Goal: Navigation & Orientation: Find specific page/section

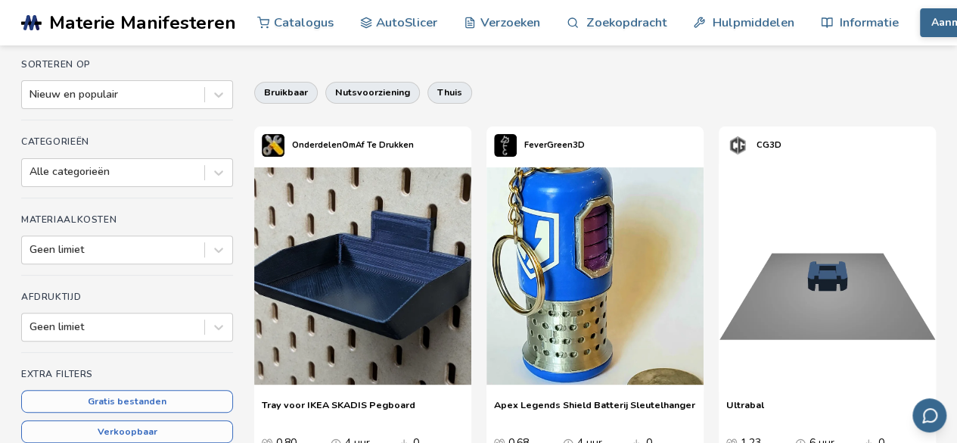
scroll to position [151, 0]
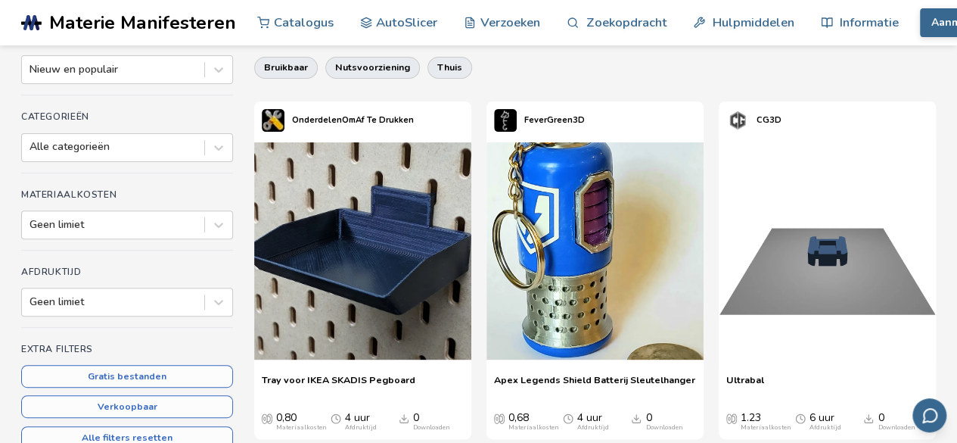
click at [319, 120] on font "OnderdelenOmAf Te Drukken" at bounding box center [353, 119] width 122 height 11
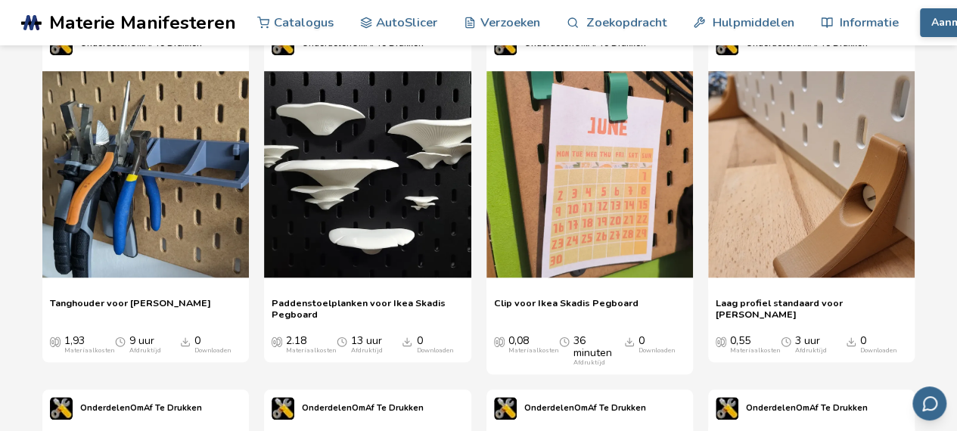
scroll to position [3633, 0]
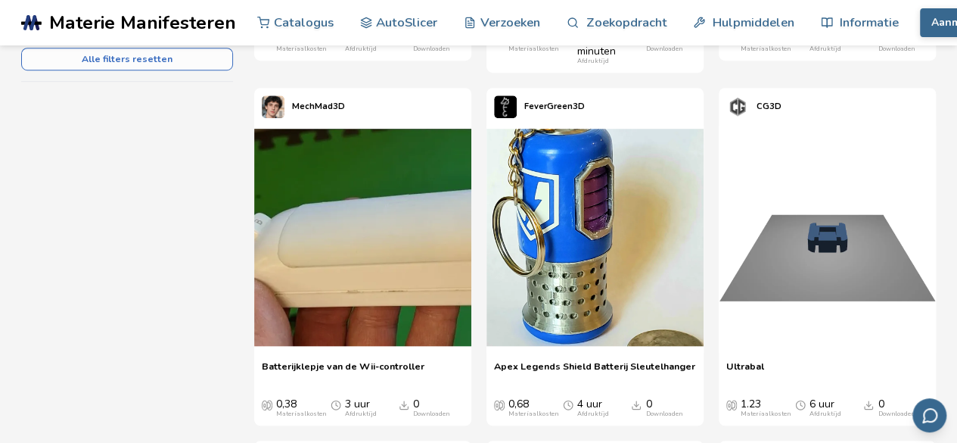
scroll to position [555, 0]
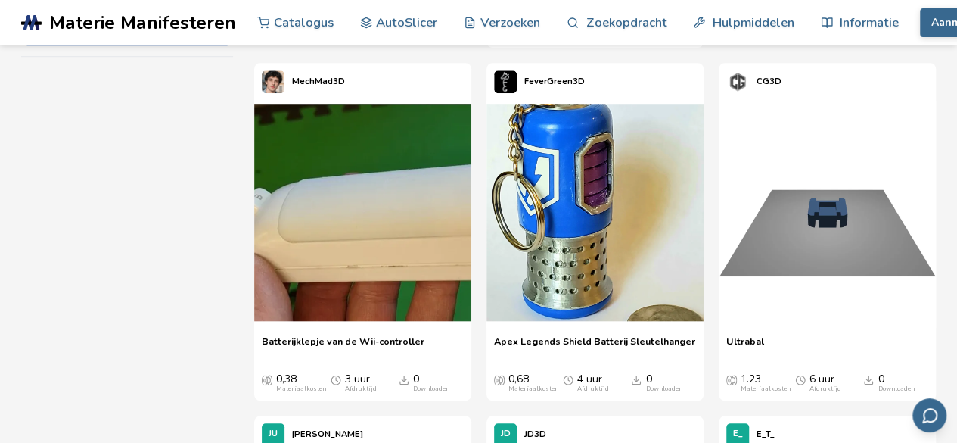
click at [554, 82] on font "FeverGreen3D" at bounding box center [554, 81] width 61 height 11
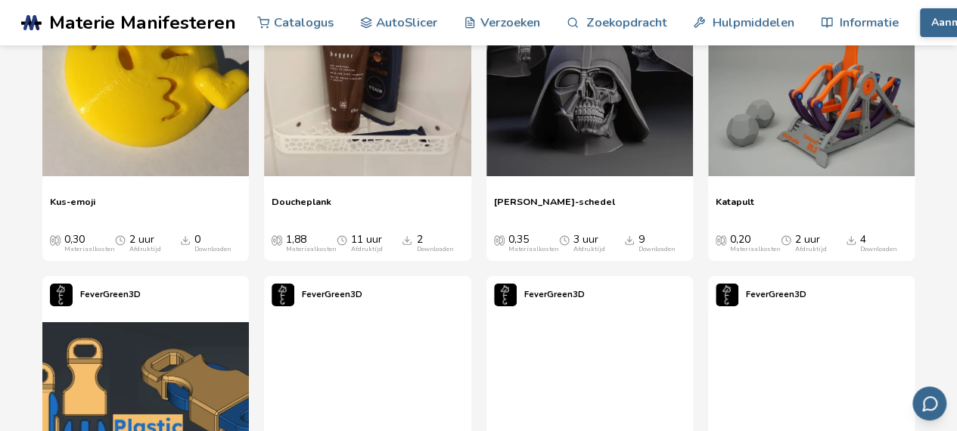
scroll to position [5600, 0]
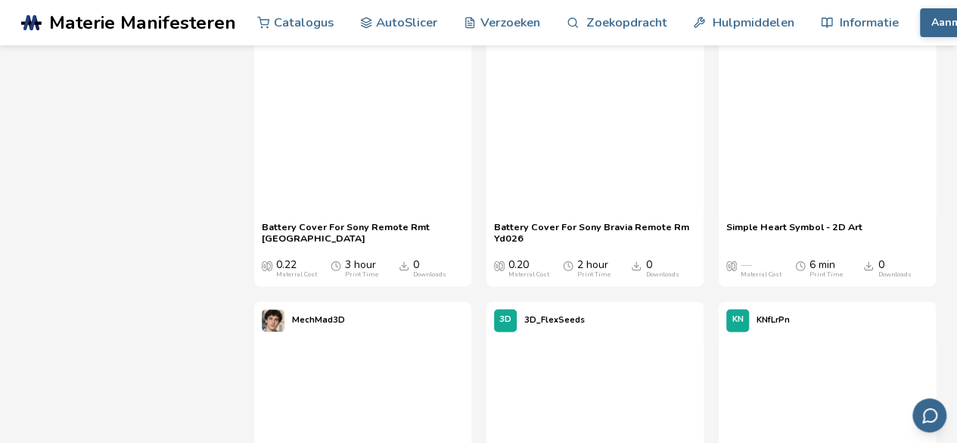
scroll to position [5600, 0]
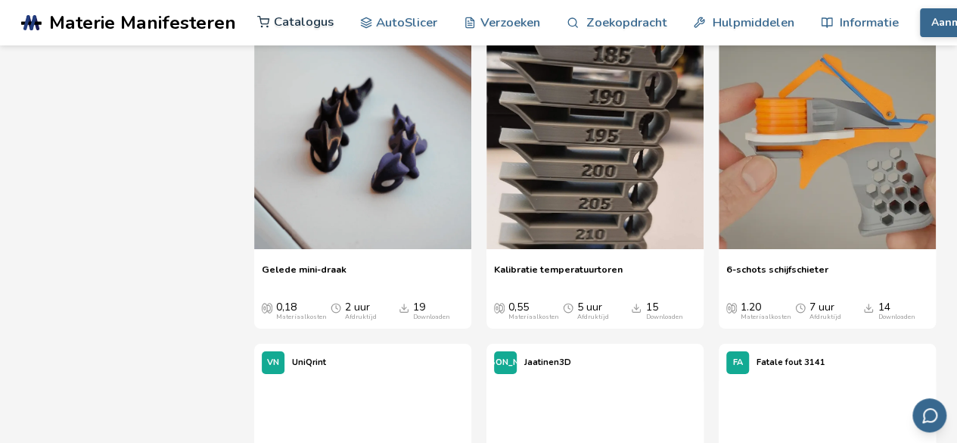
click at [297, 22] on font "Catalogus" at bounding box center [304, 21] width 60 height 17
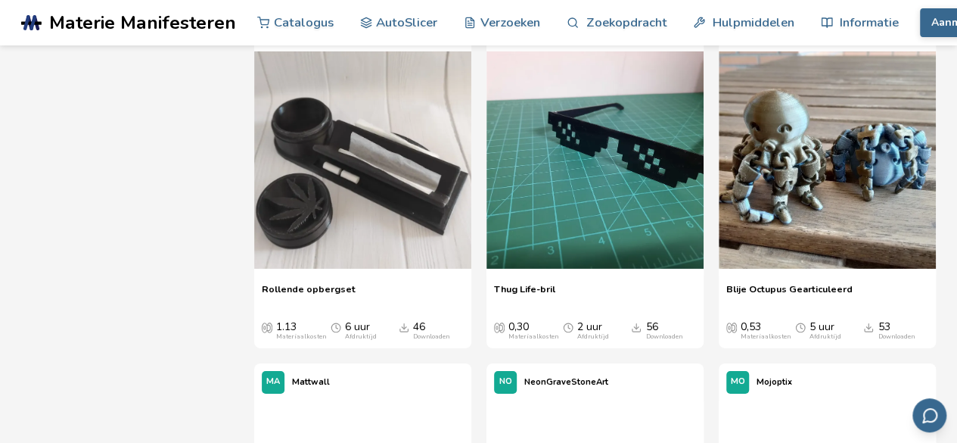
scroll to position [2472, 0]
